Goal: Task Accomplishment & Management: Use online tool/utility

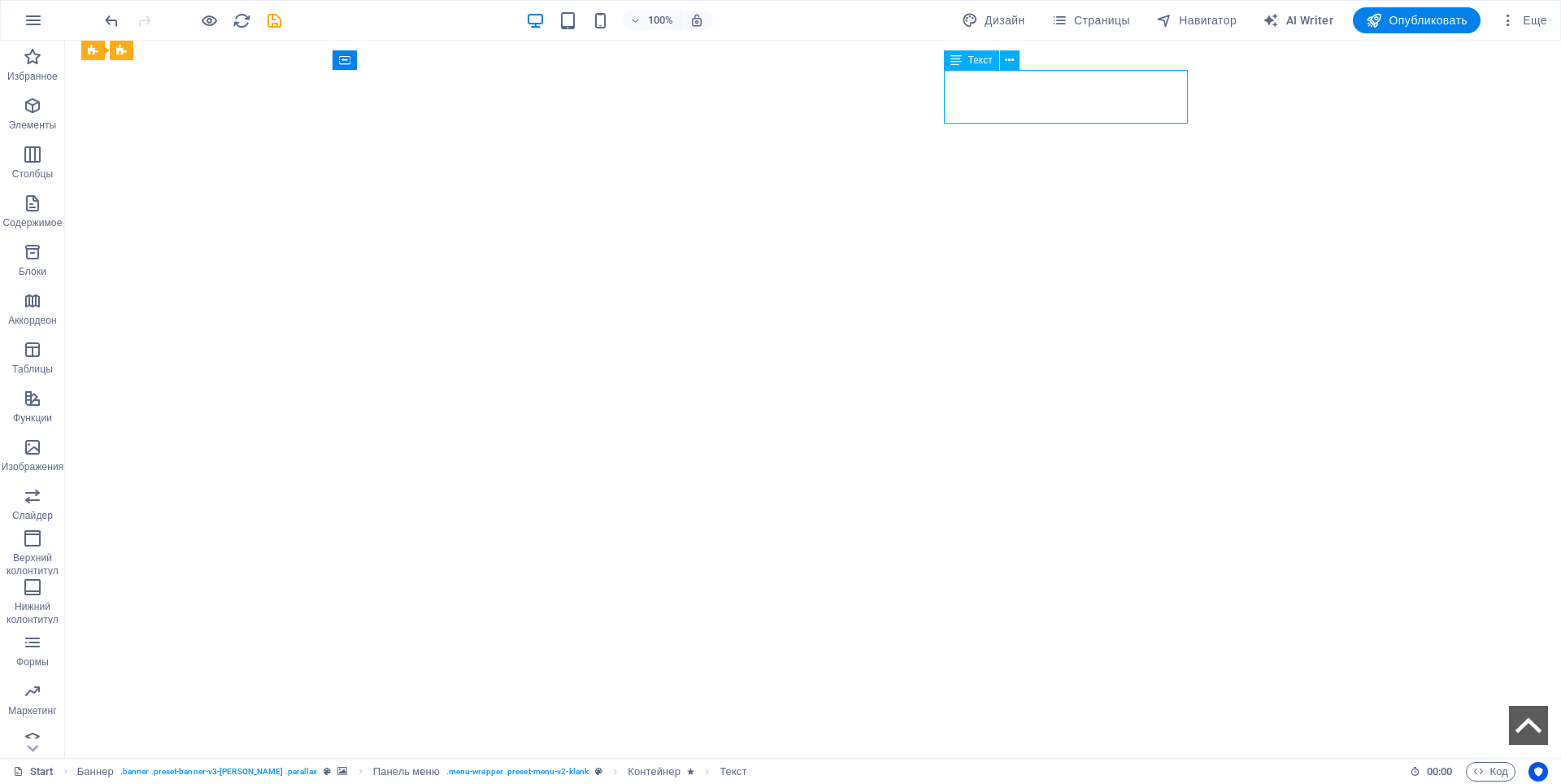
select select "px"
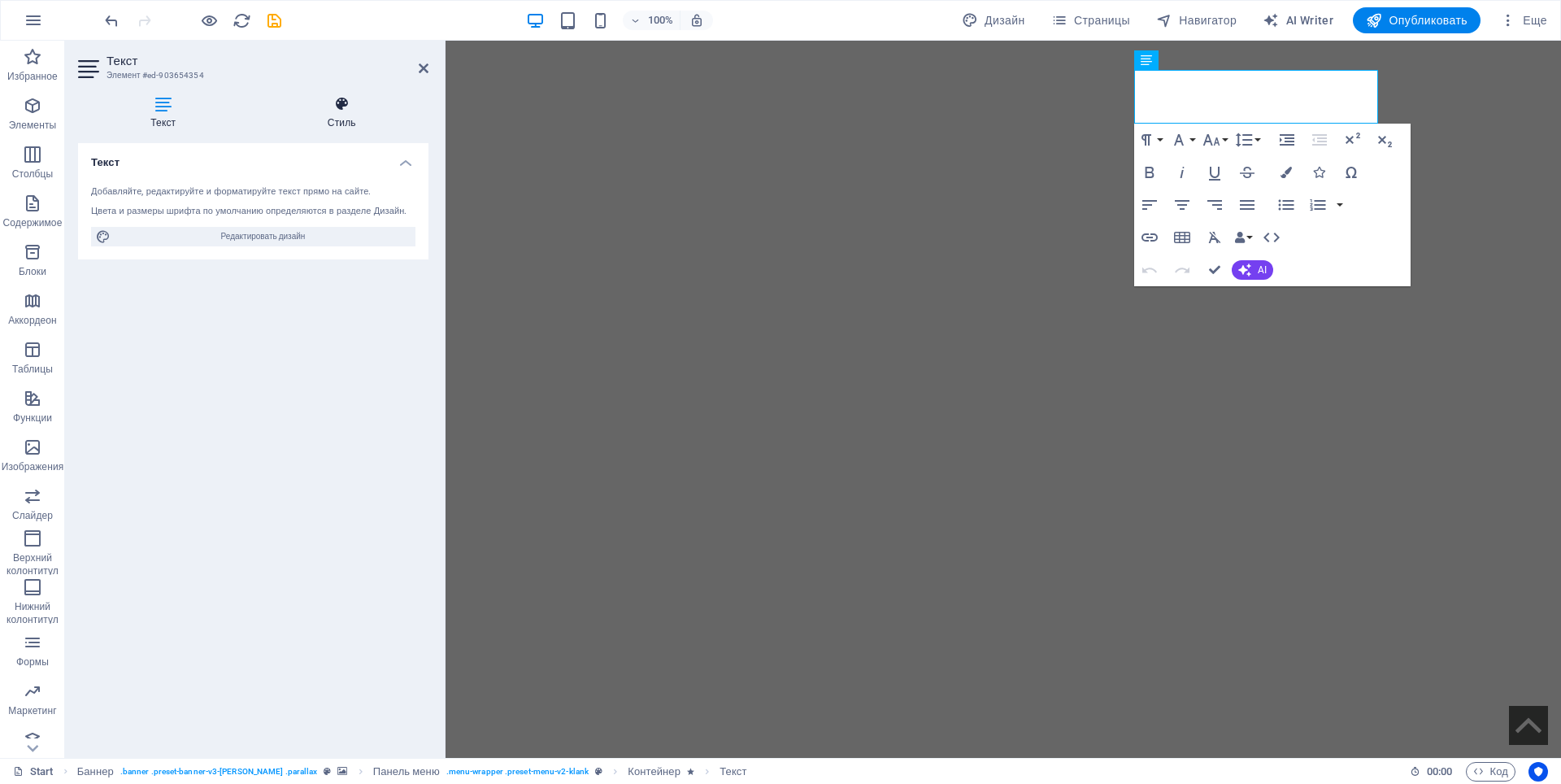
click at [341, 120] on h4 "Стиль" at bounding box center [341, 113] width 173 height 35
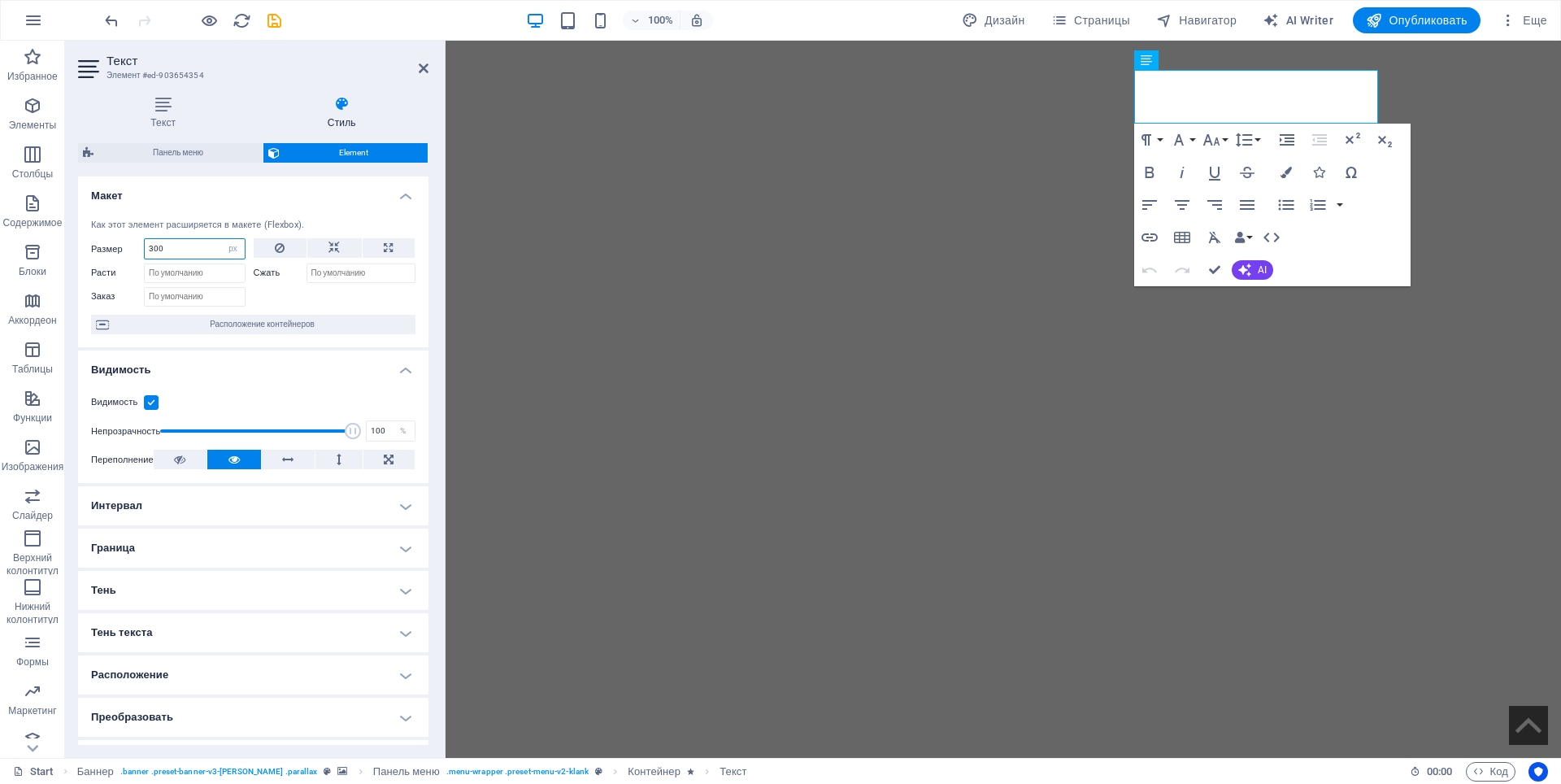
click at [150, 249] on input "300" at bounding box center [194, 249] width 100 height 20
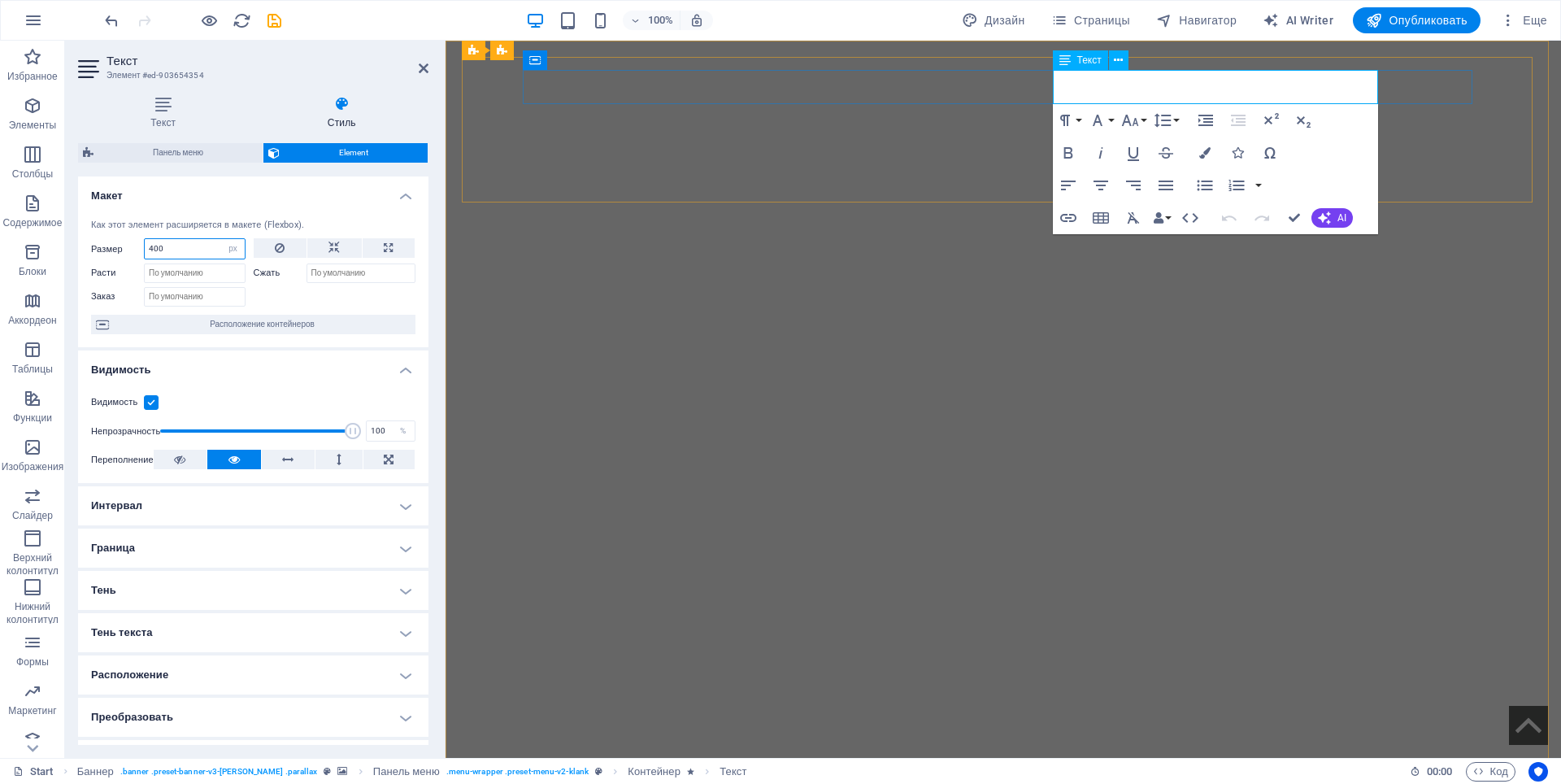
type input "400"
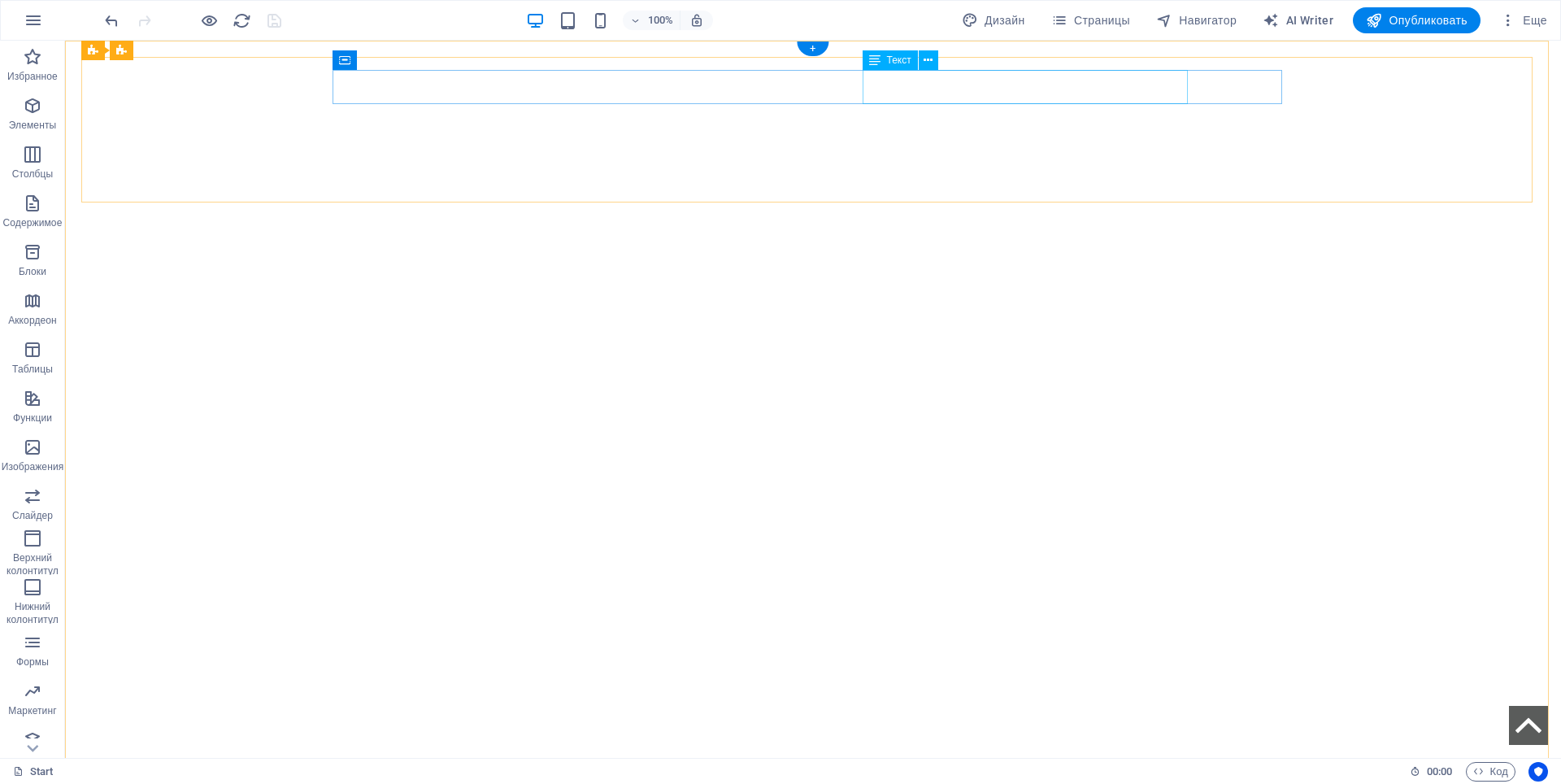
select select "px"
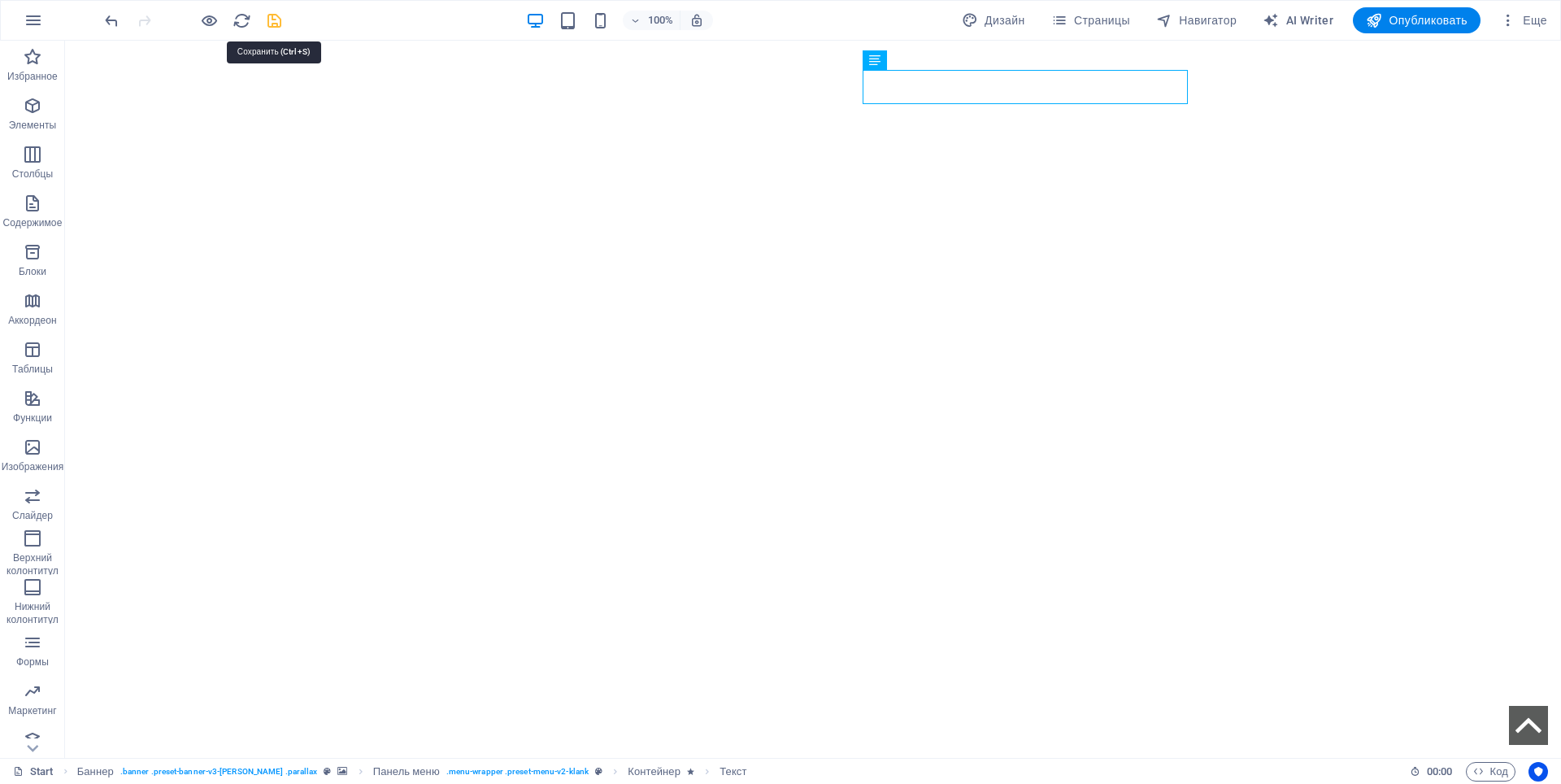
click at [274, 22] on icon "save" at bounding box center [275, 21] width 19 height 19
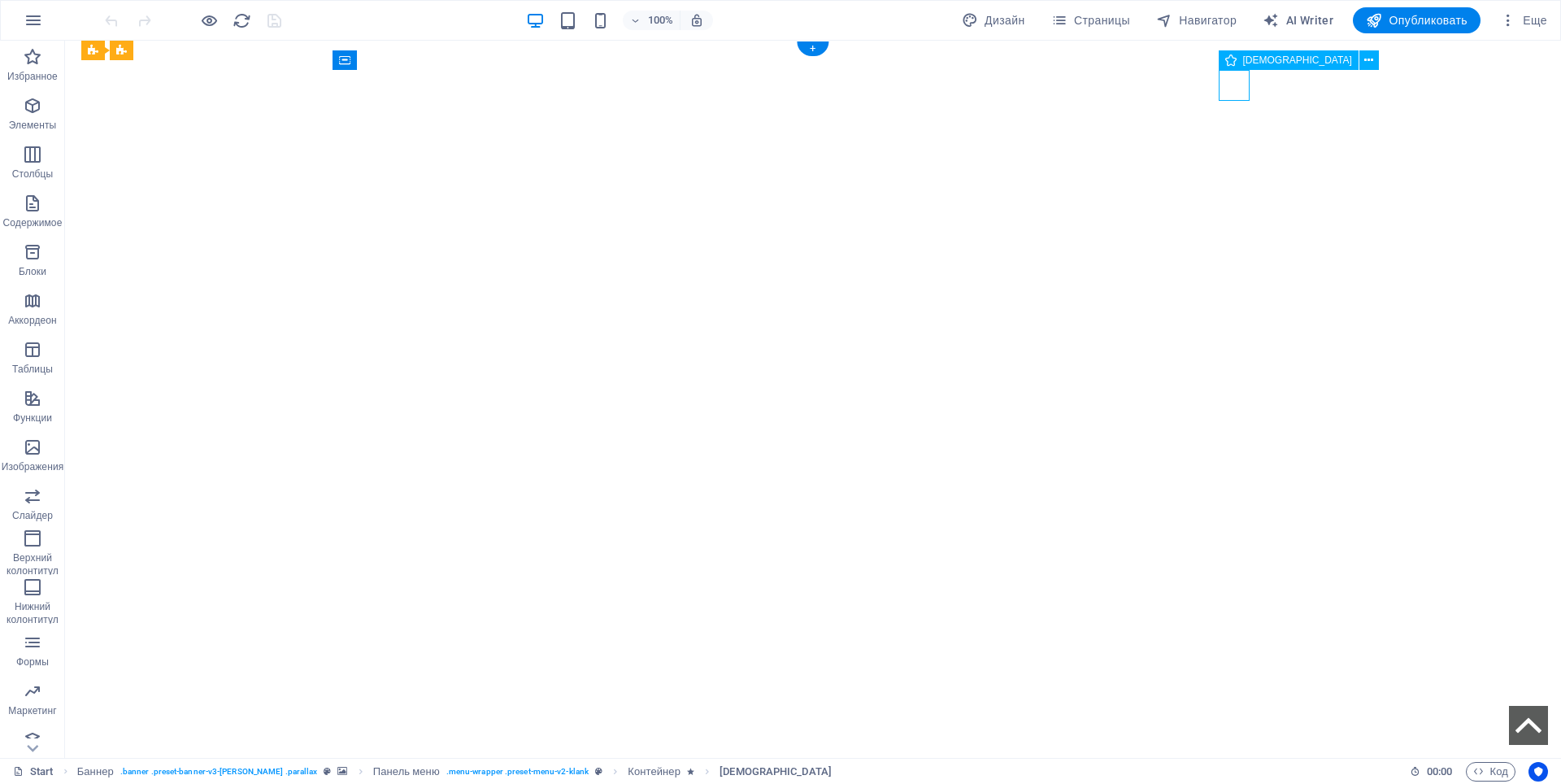
select select "xMinYMid"
select select "px"
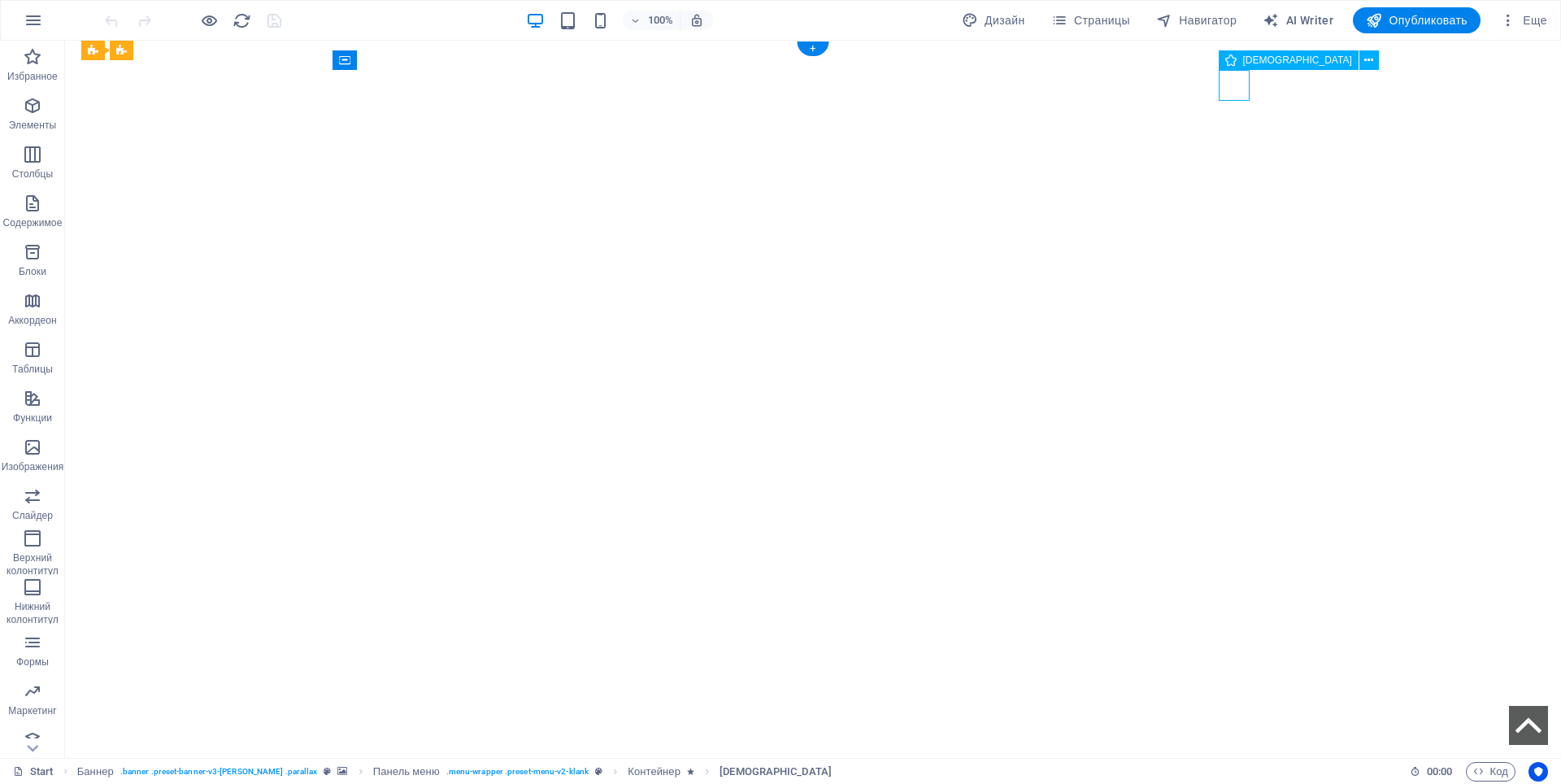
select select "px"
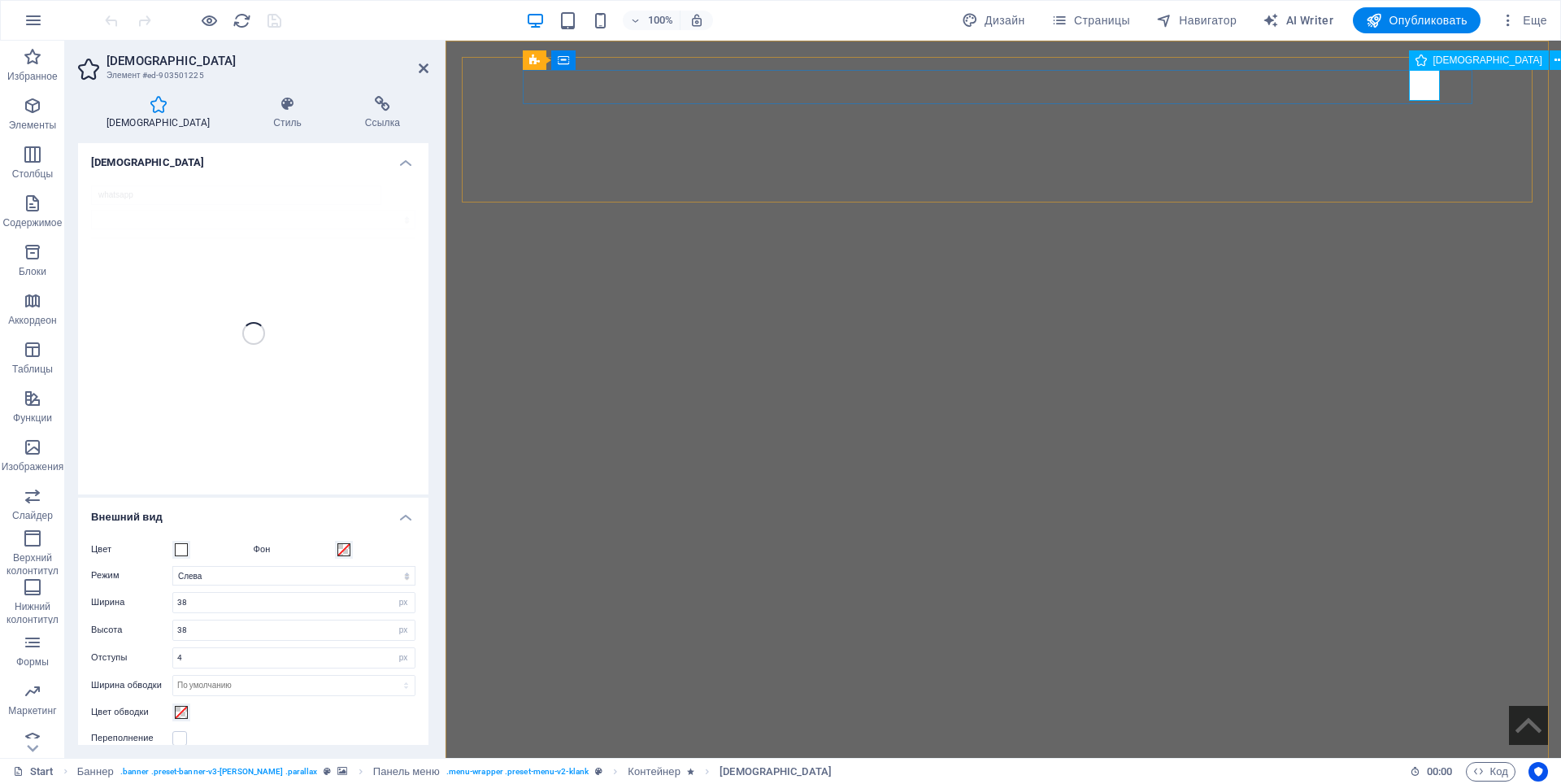
click at [1431, 59] on div "[DEMOGRAPHIC_DATA]" at bounding box center [1479, 60] width 140 height 20
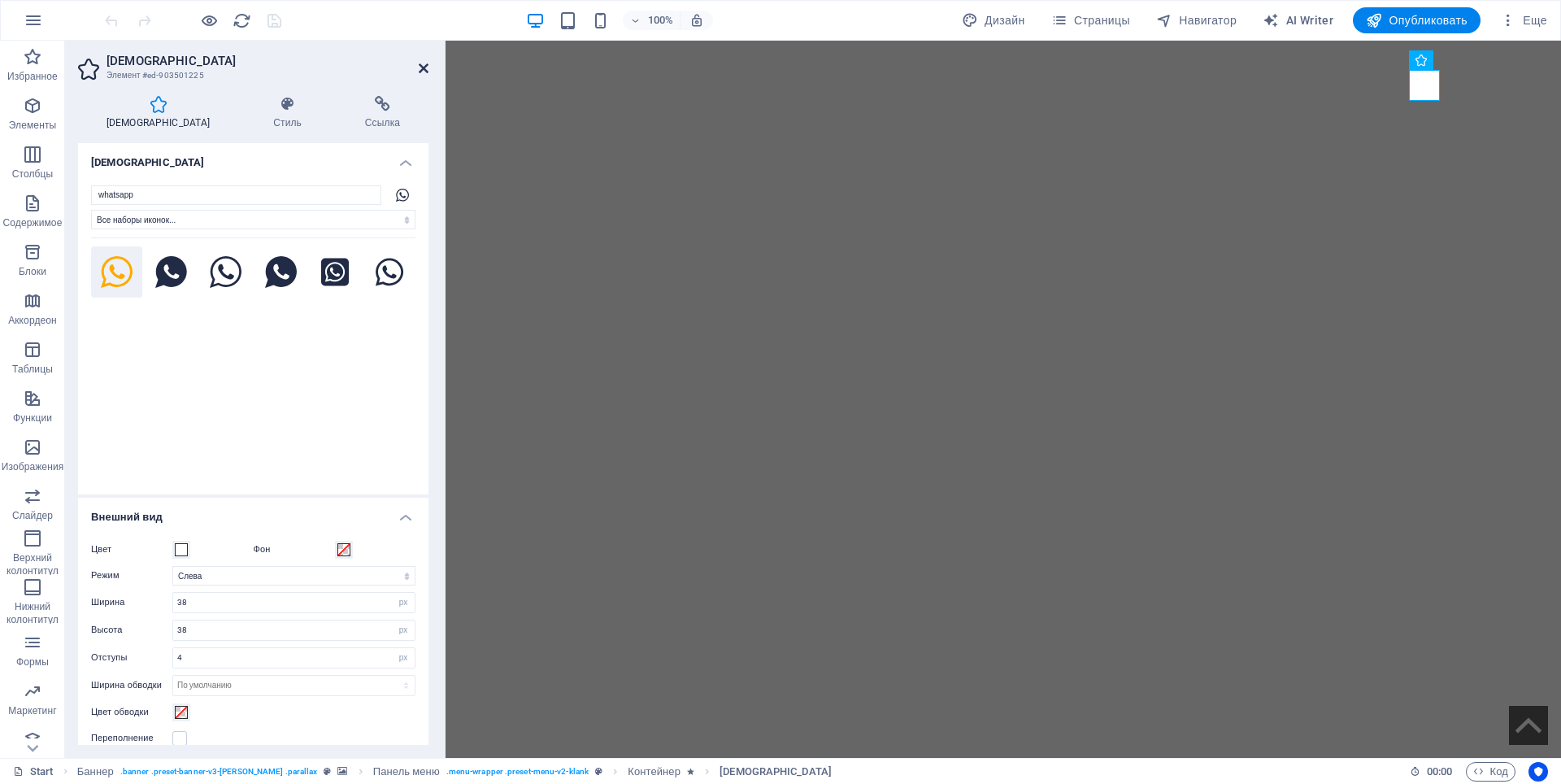
click at [422, 70] on icon at bounding box center [423, 68] width 9 height 13
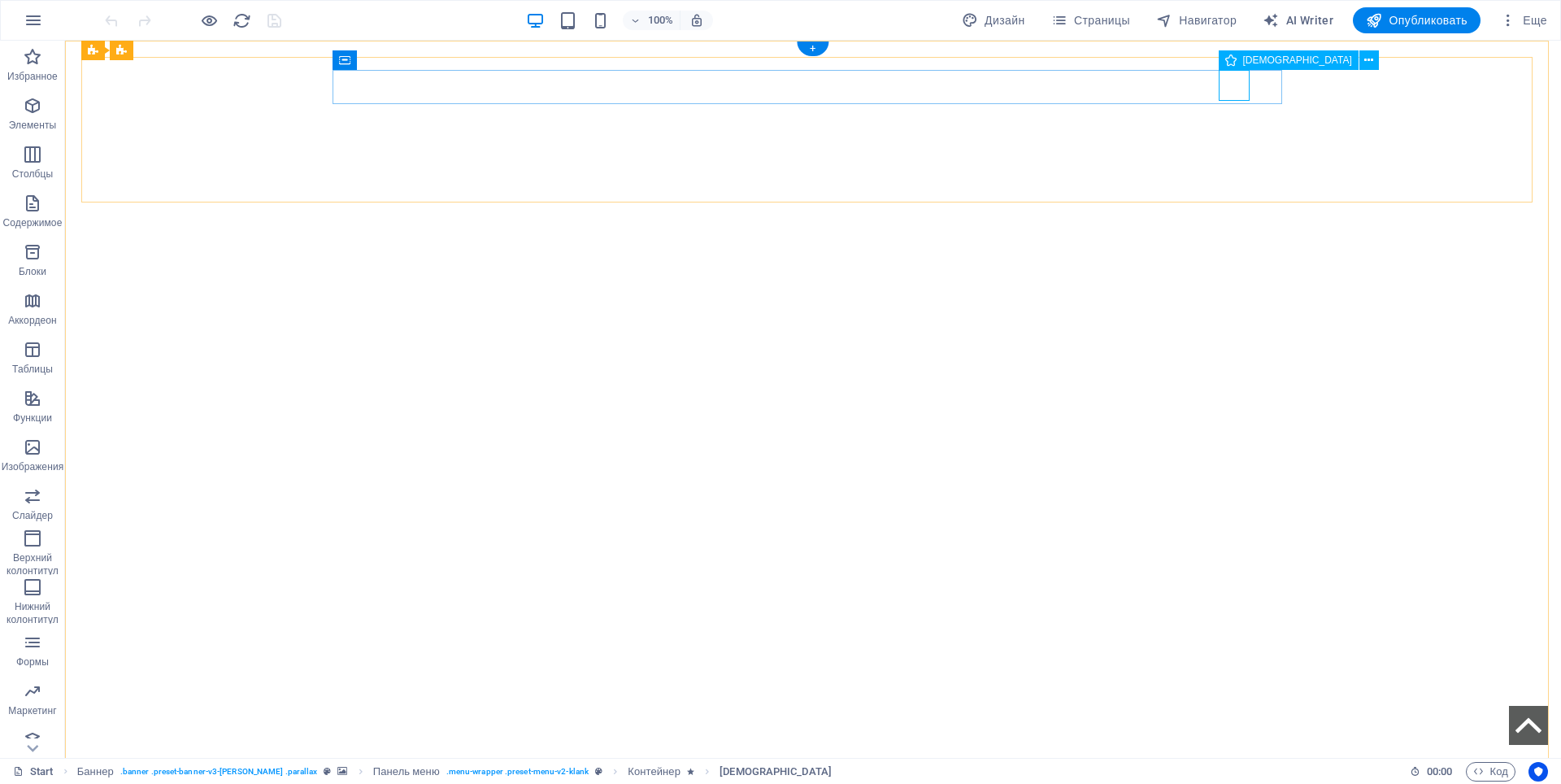
select select "xMinYMid"
select select "px"
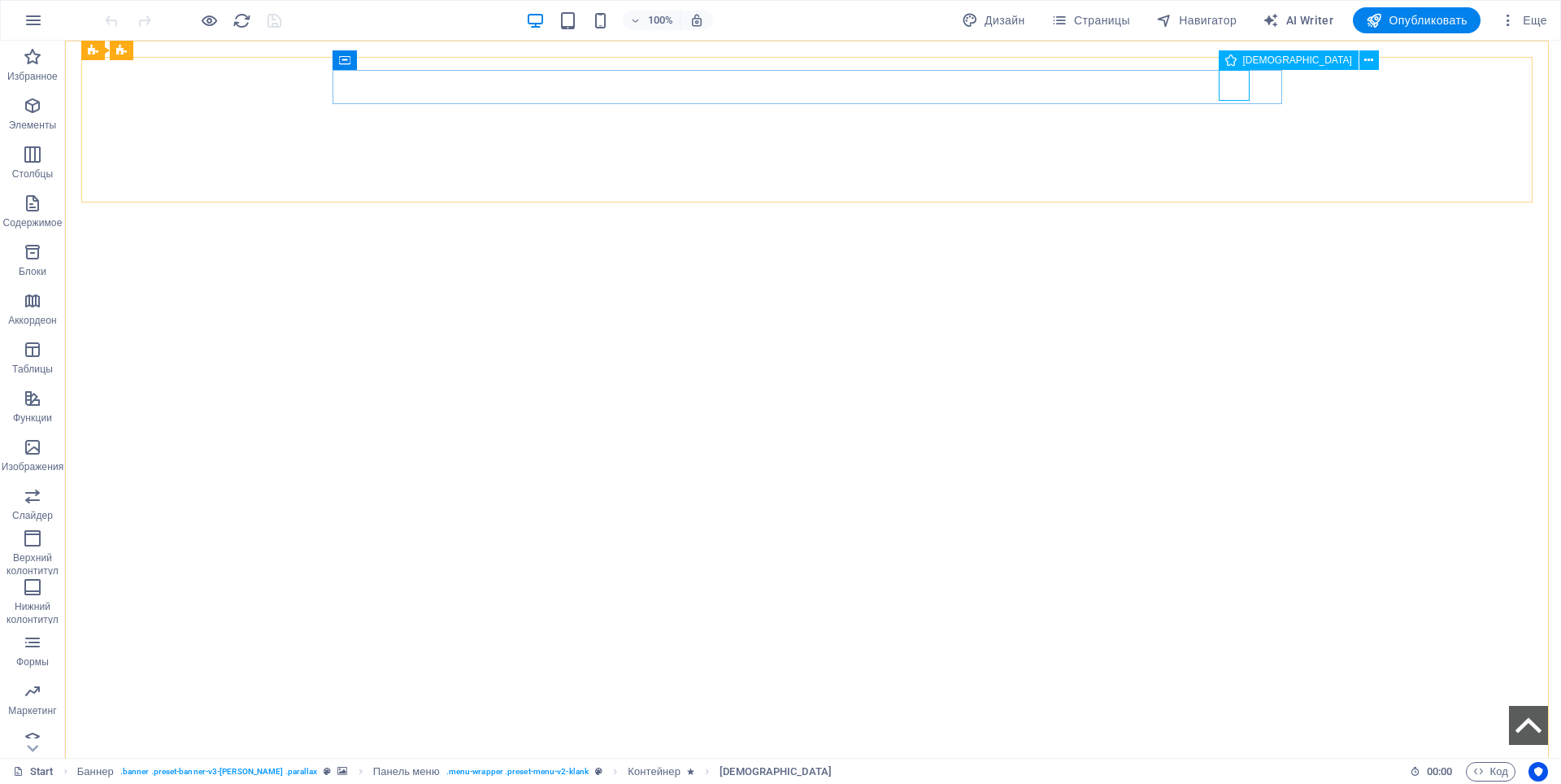
select select "px"
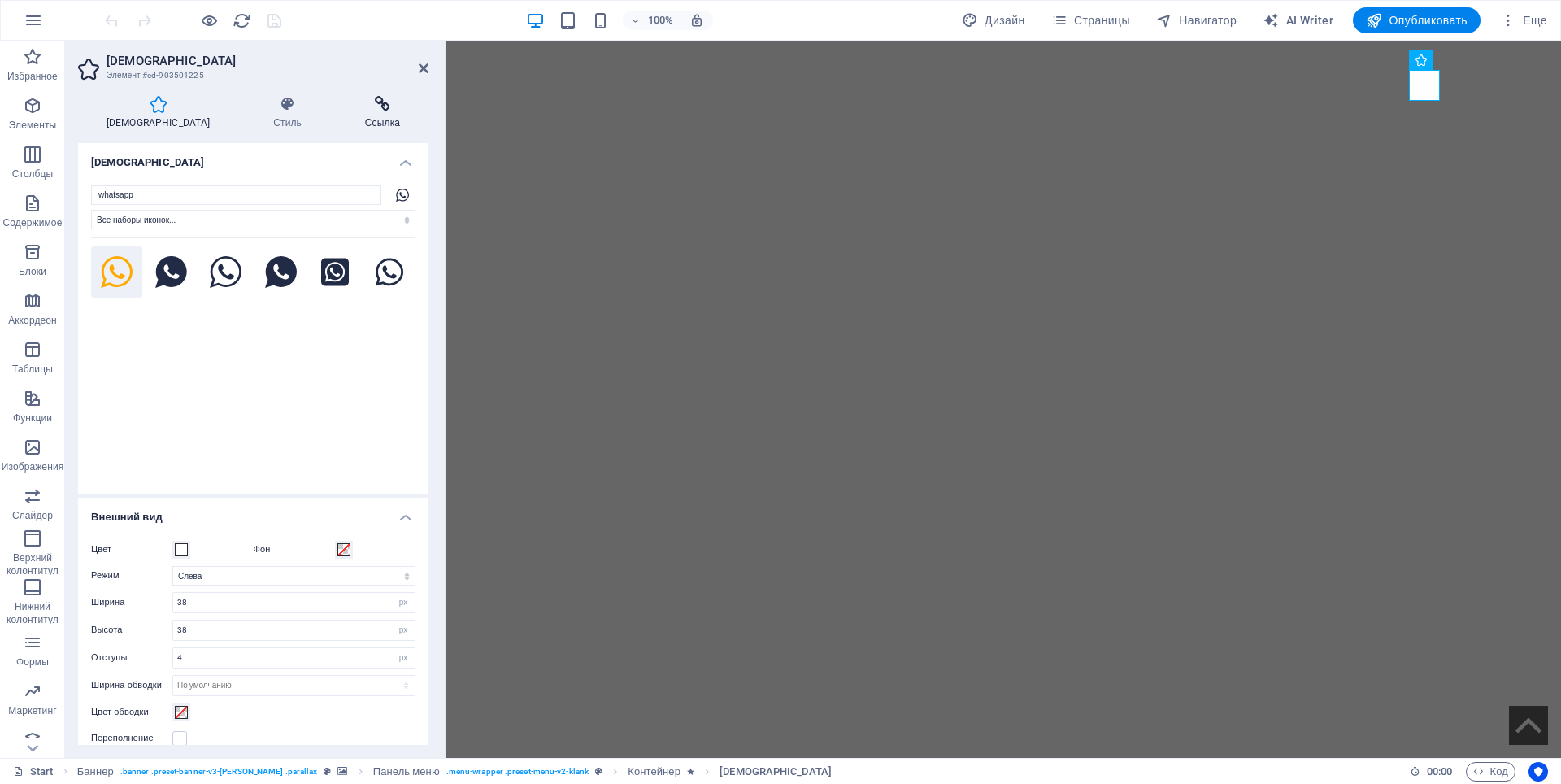
click at [372, 128] on h4 "Ссылка" at bounding box center [382, 113] width 92 height 35
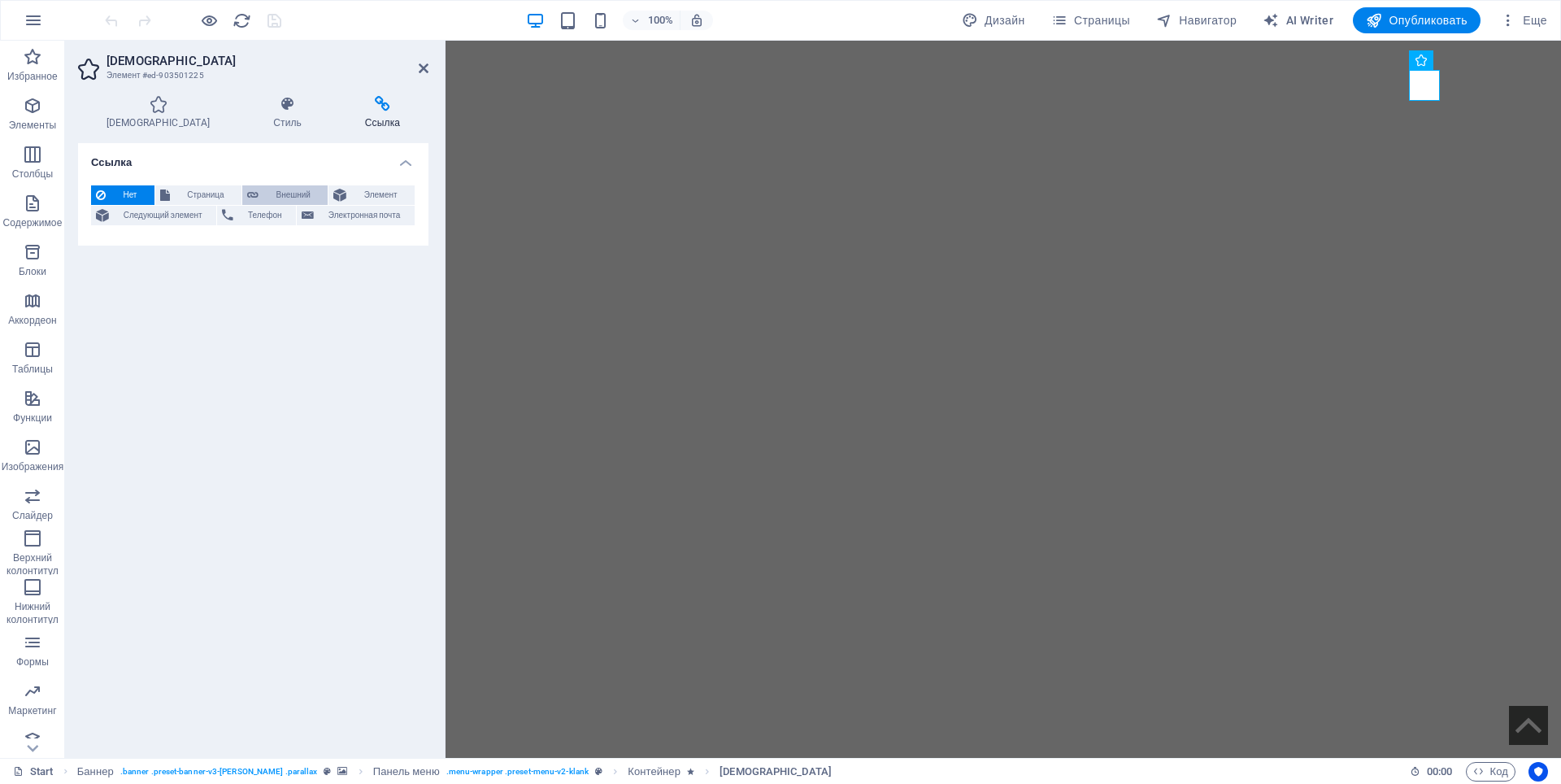
click at [284, 193] on span "Внешний" at bounding box center [293, 194] width 59 height 20
select select "blank"
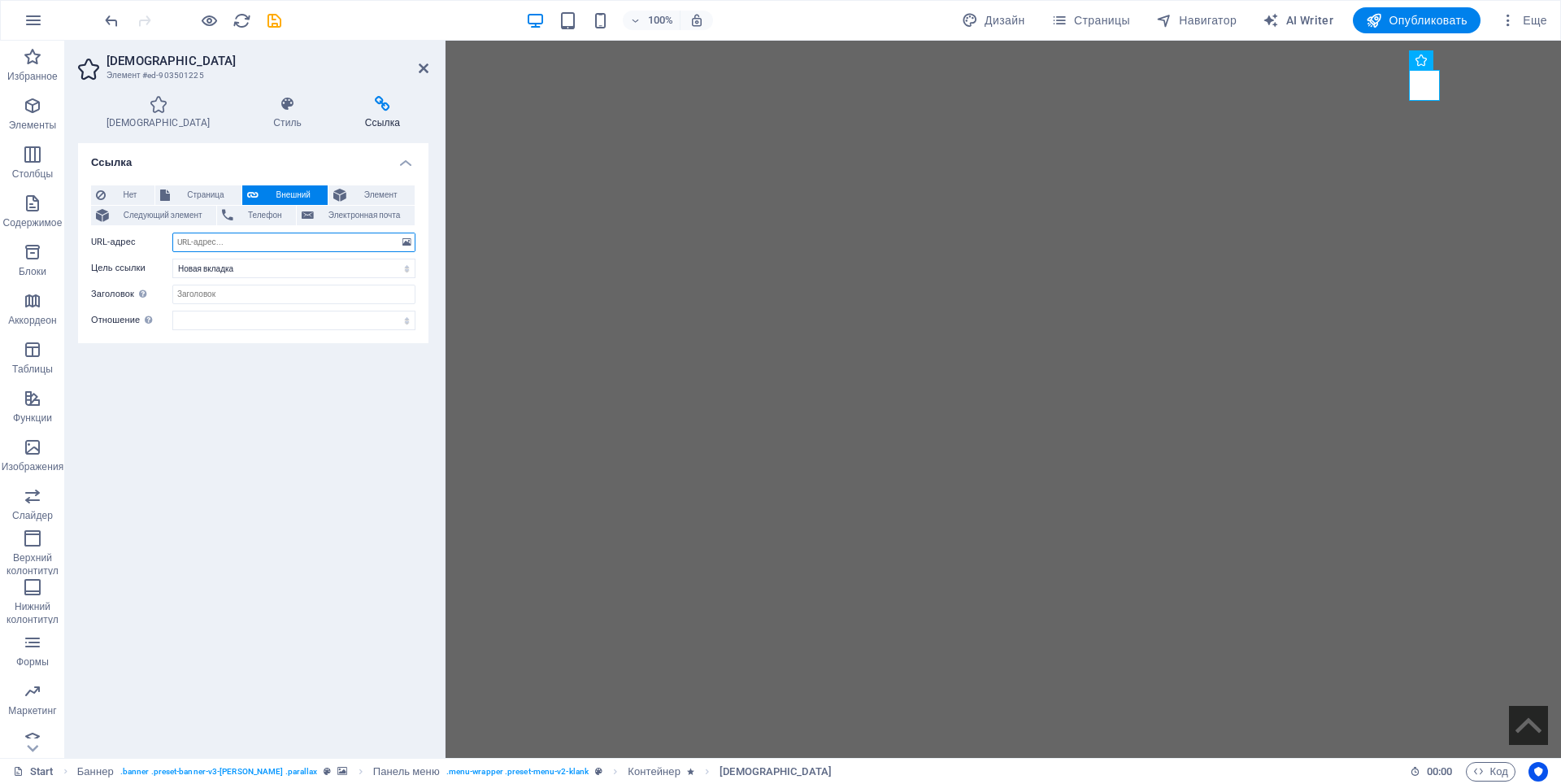
paste input "https://web.whatsapp.com/"
type input "https://web.whatsapp.com/"
click at [272, 12] on icon "save" at bounding box center [275, 21] width 19 height 19
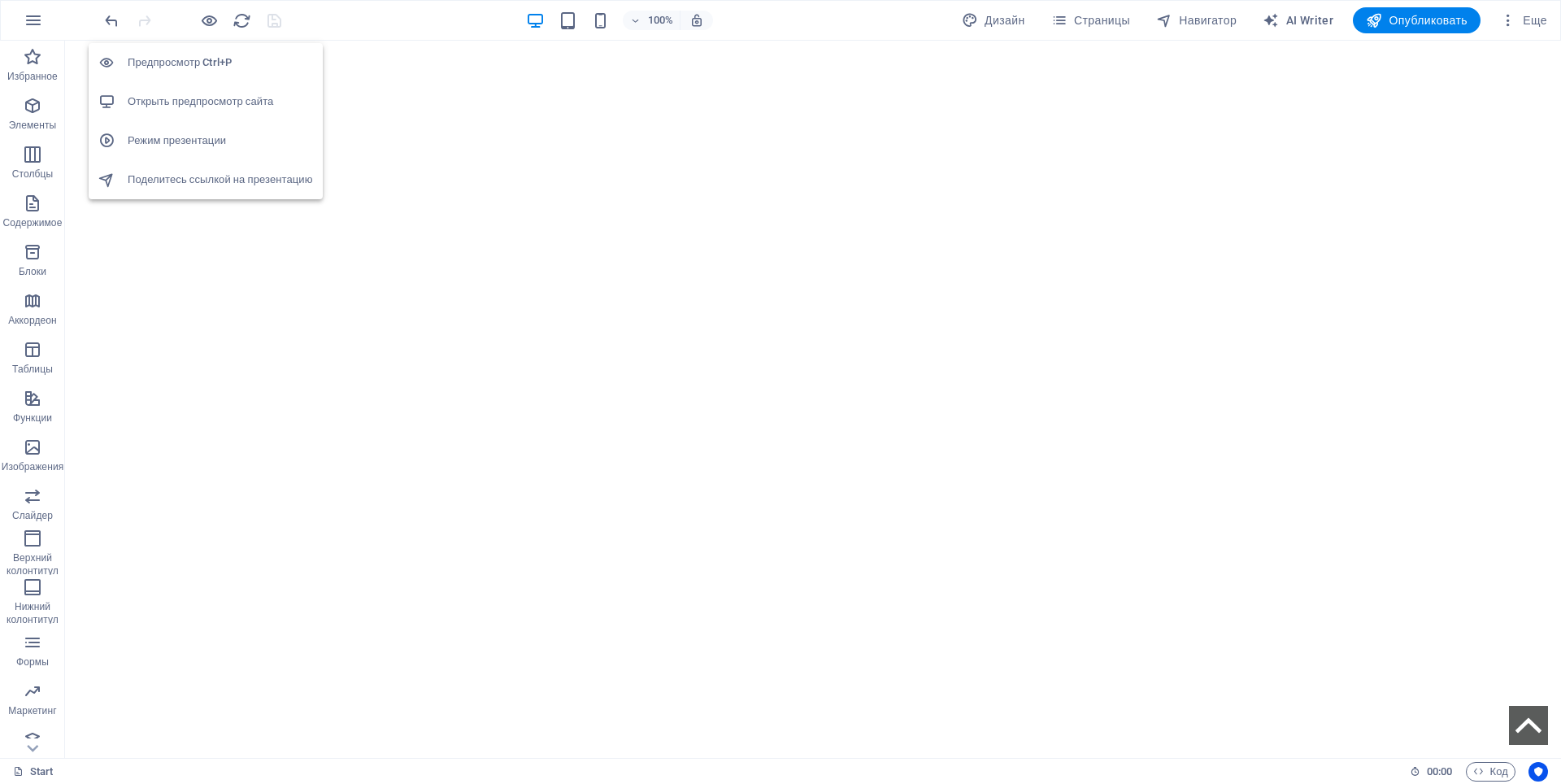
click at [193, 95] on h6 "Открыть предпросмотр сайта" at bounding box center [221, 101] width 185 height 20
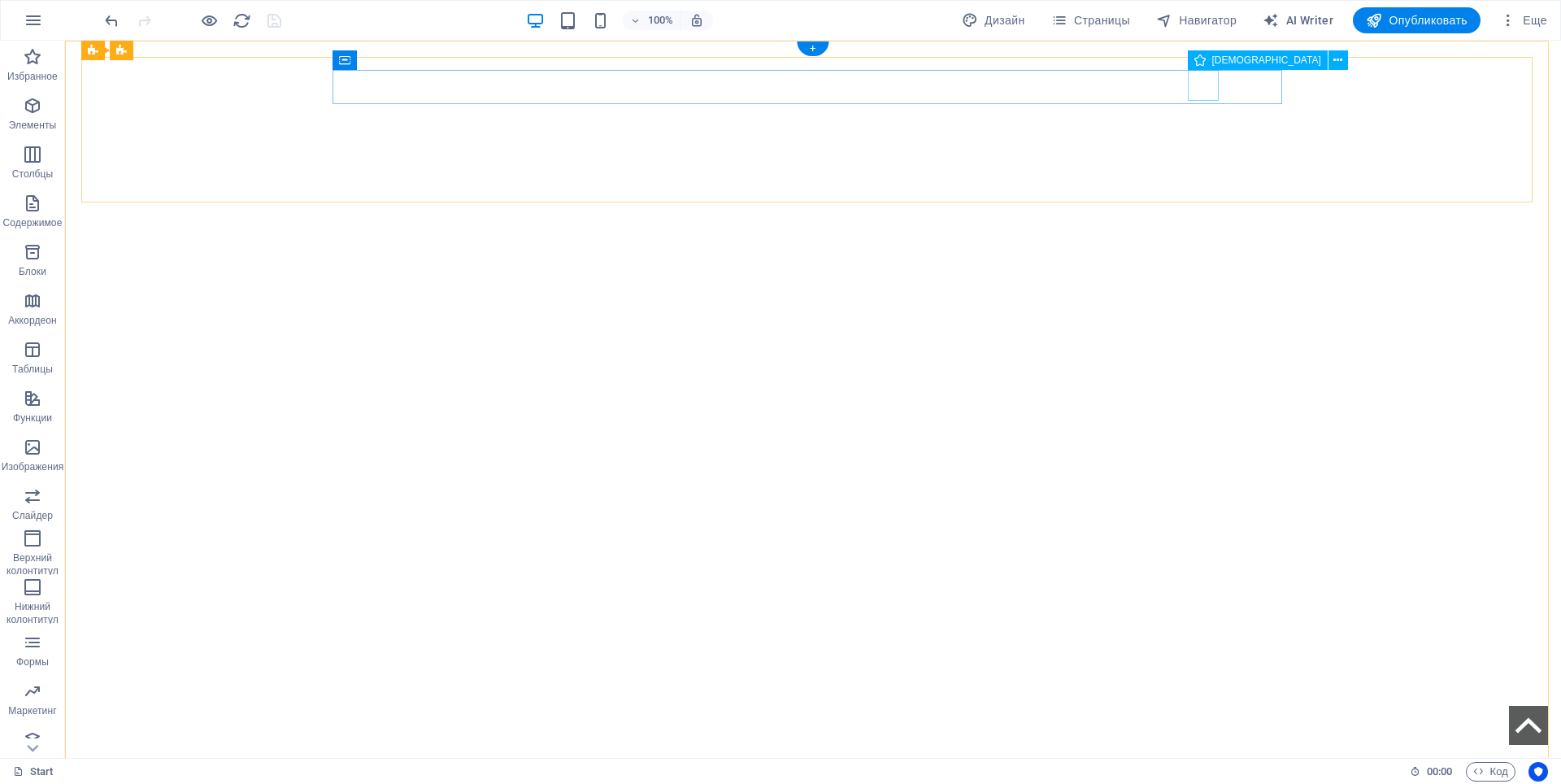
select select "xMaxYMid"
select select "px"
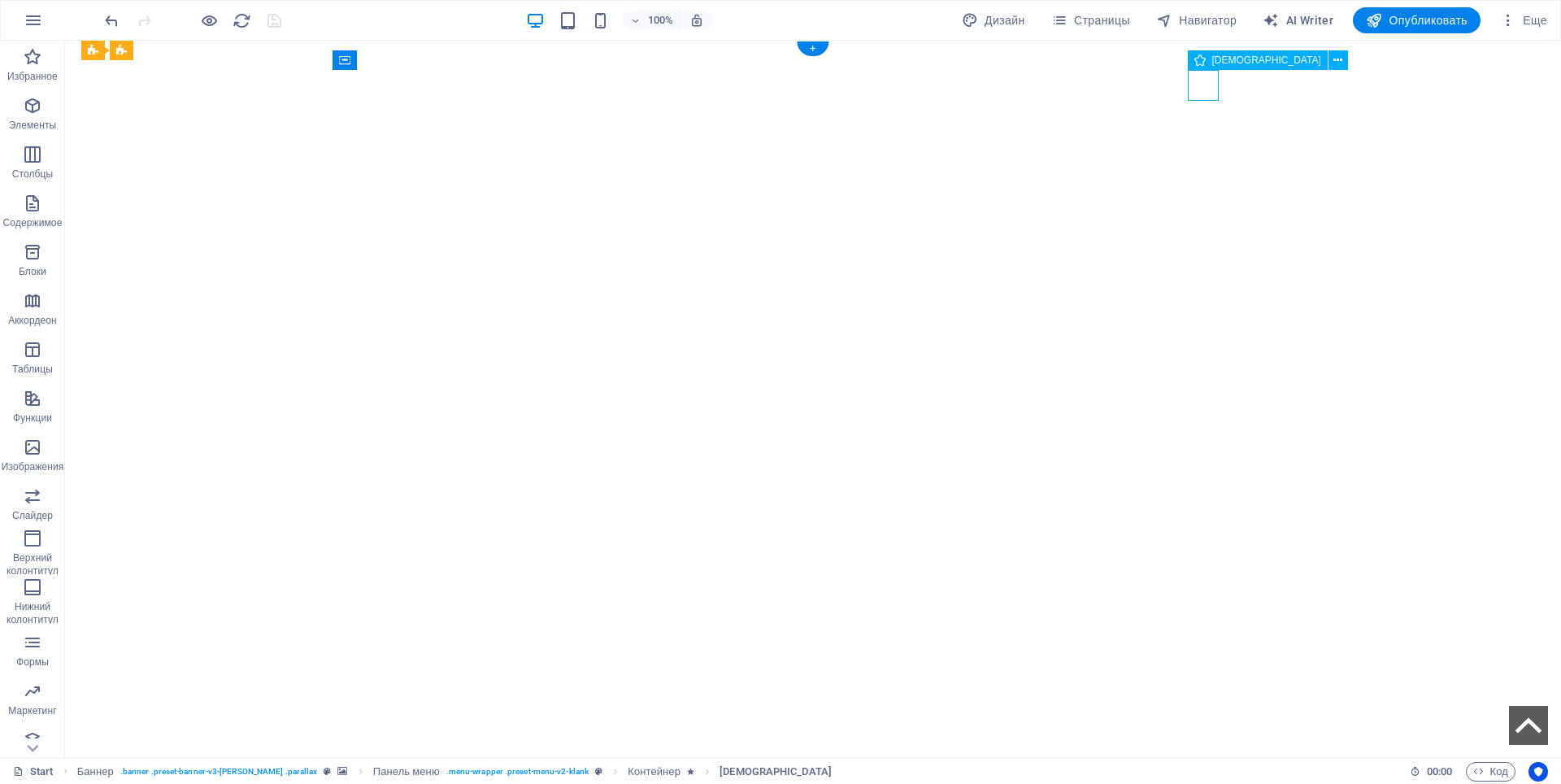
select select "px"
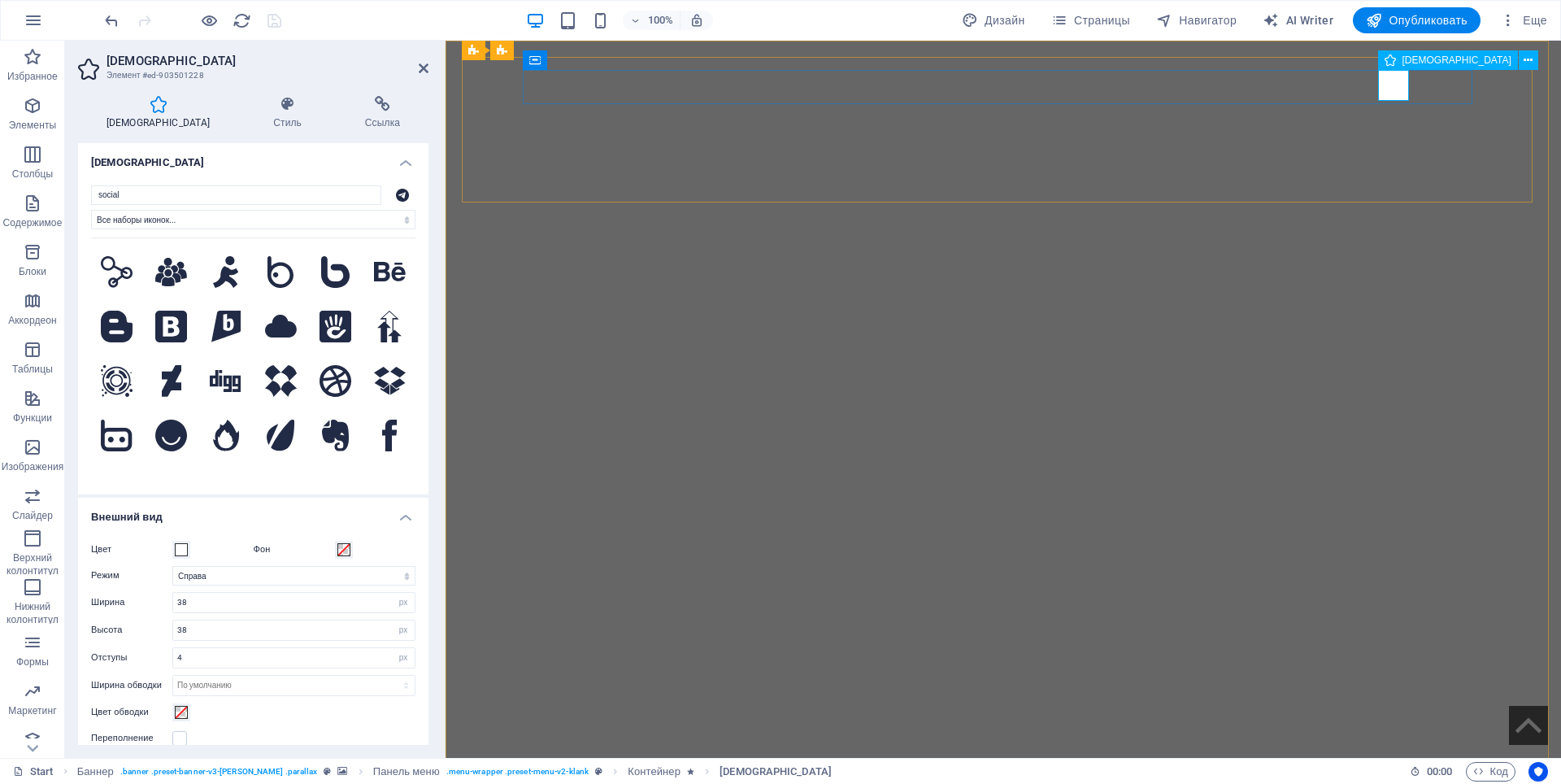
click at [1405, 61] on span "[DEMOGRAPHIC_DATA]" at bounding box center [1456, 60] width 109 height 9
click at [374, 109] on icon at bounding box center [382, 104] width 92 height 16
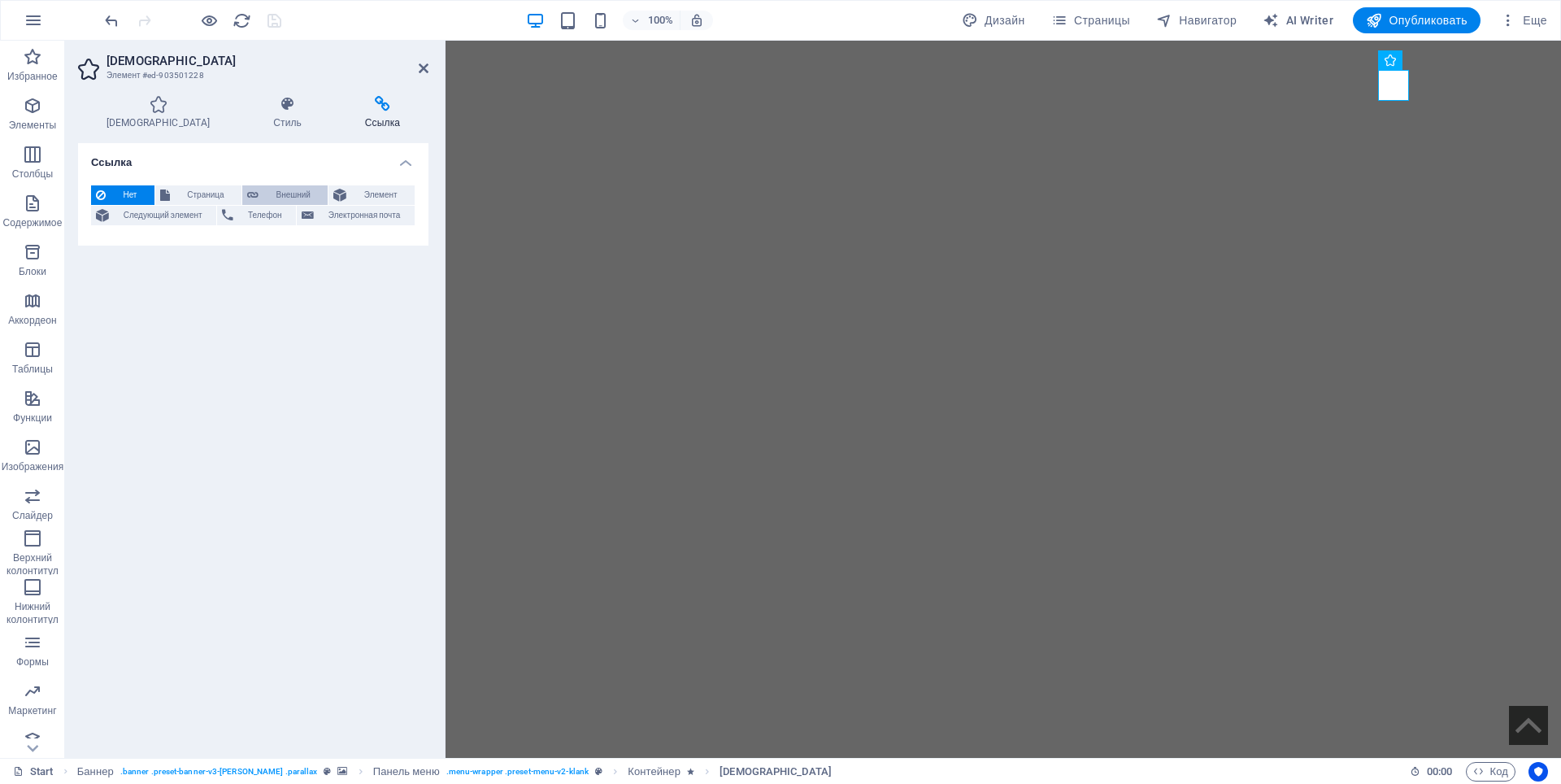
click at [278, 191] on span "Внешний" at bounding box center [293, 194] width 59 height 20
select select "blank"
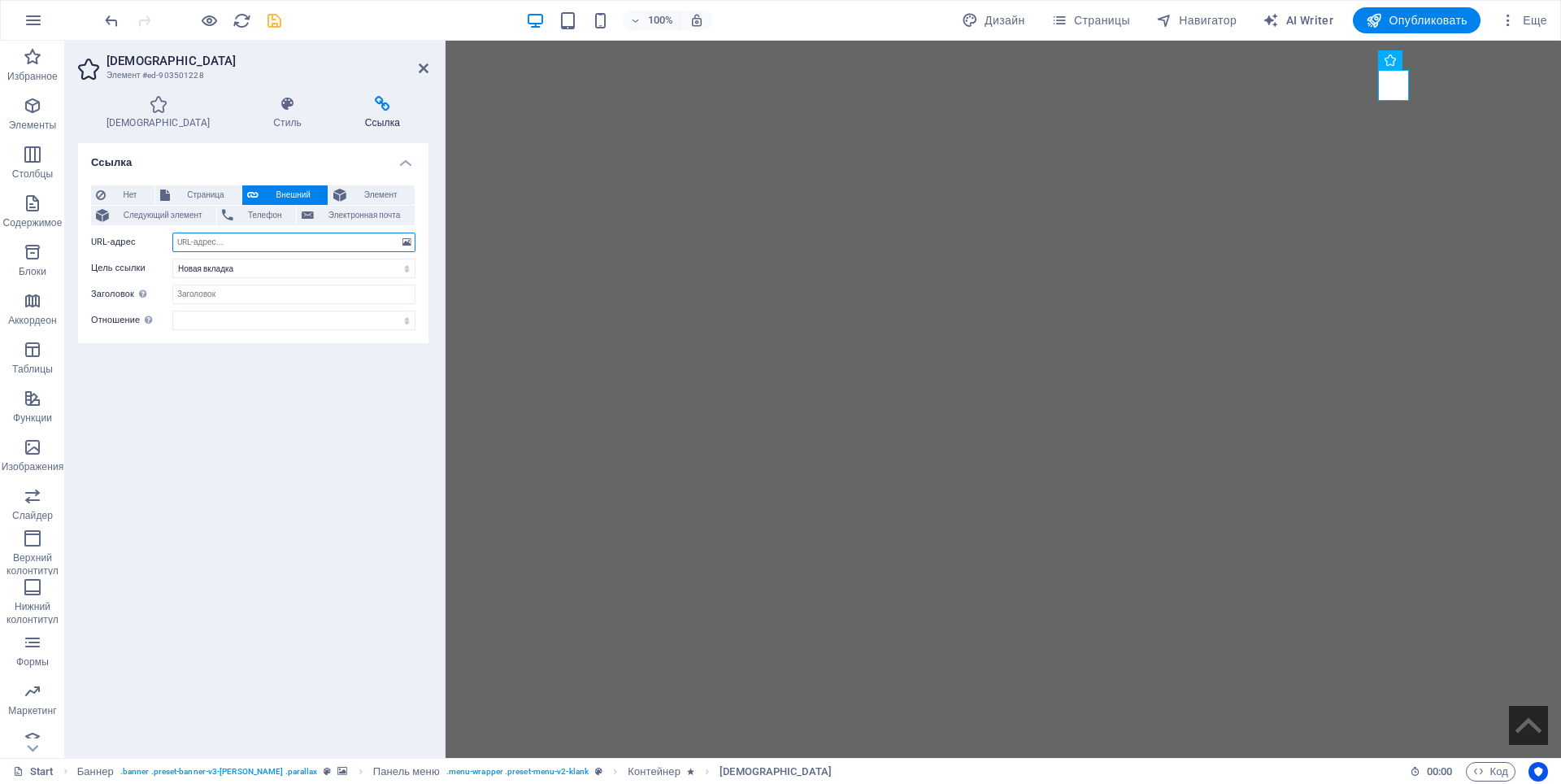
paste input "https://web.telegram.org/k/#7715144133"
type input "https://web.telegram.org/k/#7715144133"
click at [276, 25] on icon "save" at bounding box center [275, 21] width 19 height 19
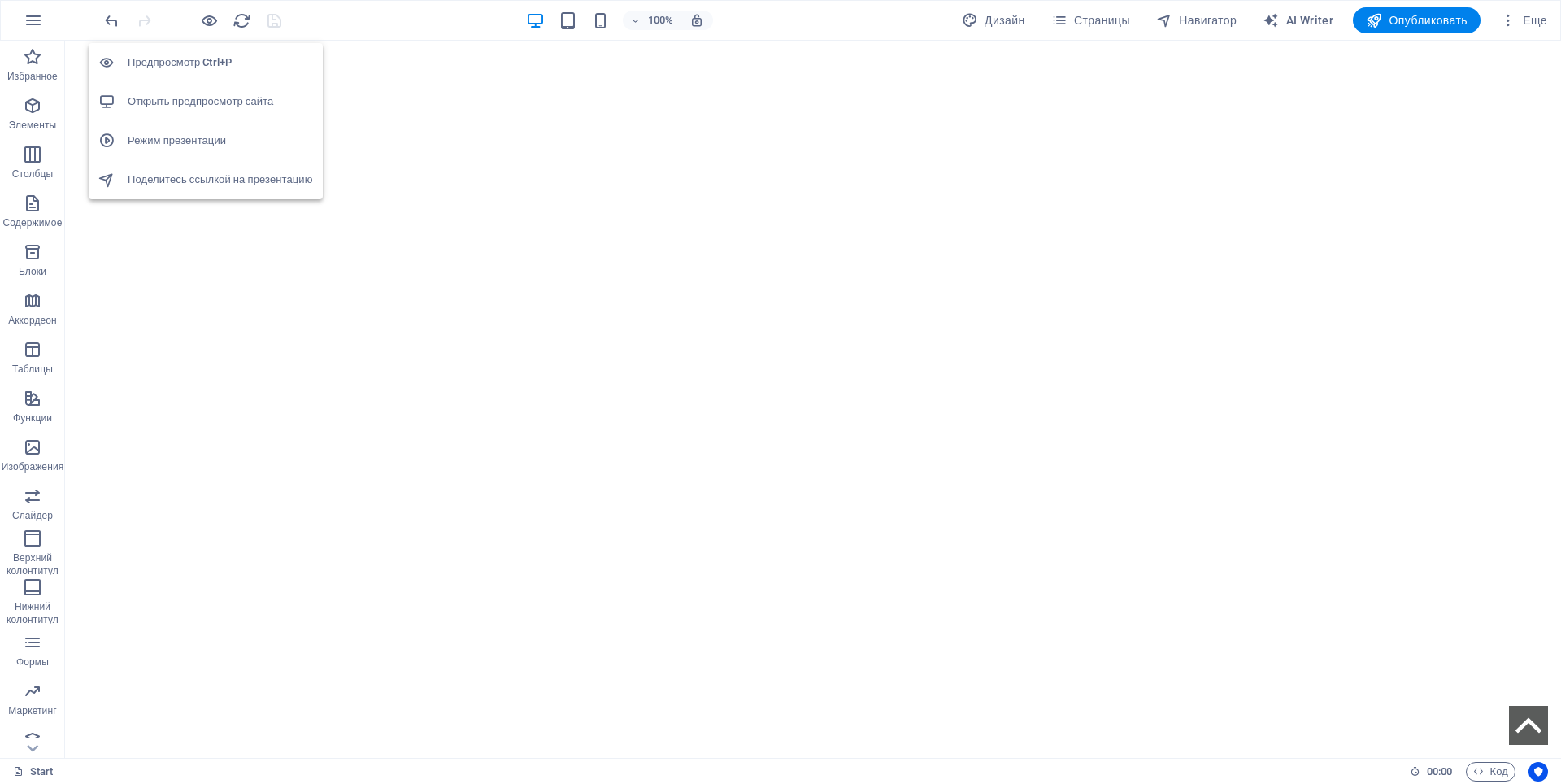
click at [191, 97] on h6 "Открыть предпросмотр сайта" at bounding box center [221, 101] width 185 height 20
